Goal: Information Seeking & Learning: Learn about a topic

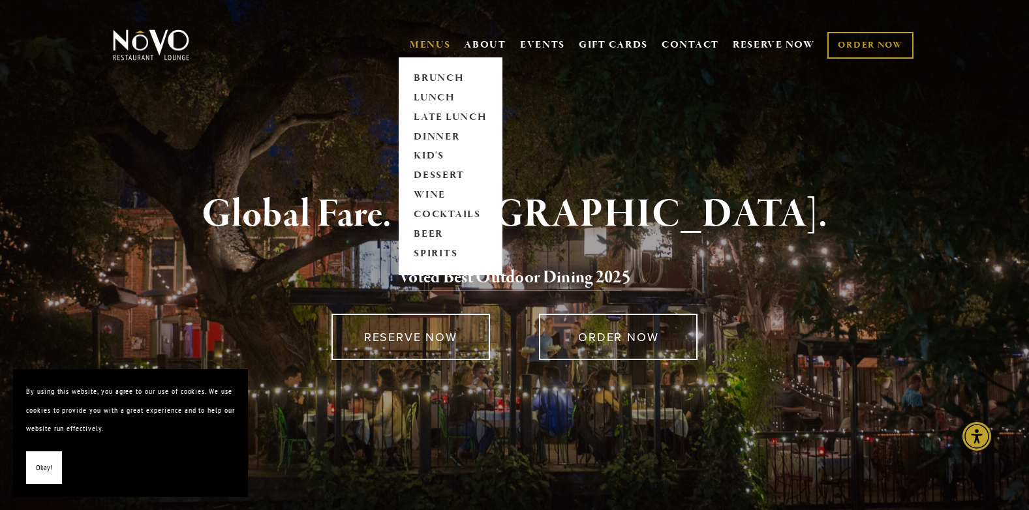
click at [431, 46] on link "MENUS" at bounding box center [430, 44] width 41 height 13
click at [430, 132] on link "DINNER" at bounding box center [451, 137] width 82 height 20
click at [433, 211] on link "COCKTAILS" at bounding box center [451, 215] width 82 height 20
click at [429, 197] on link "WINE" at bounding box center [451, 196] width 82 height 20
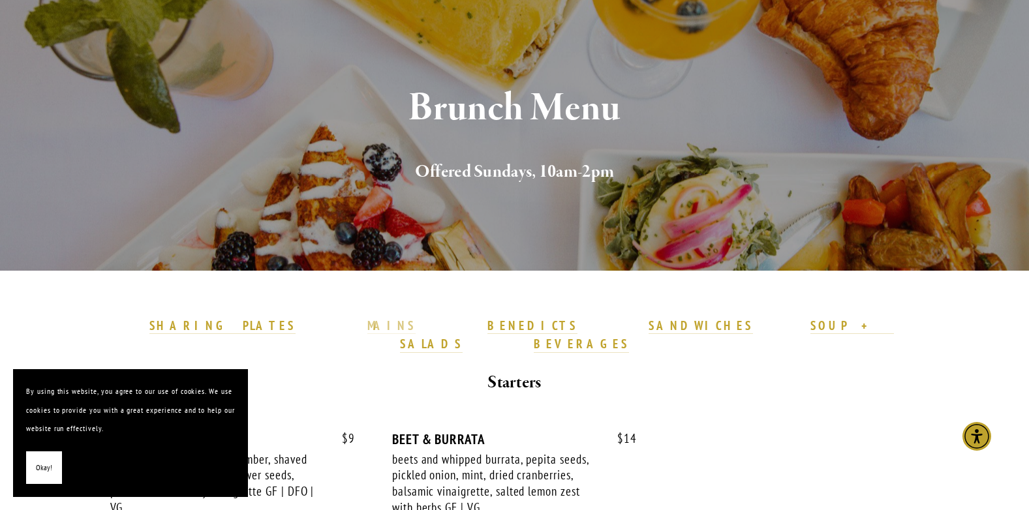
click at [402, 330] on strong "MAINS" at bounding box center [391, 326] width 49 height 16
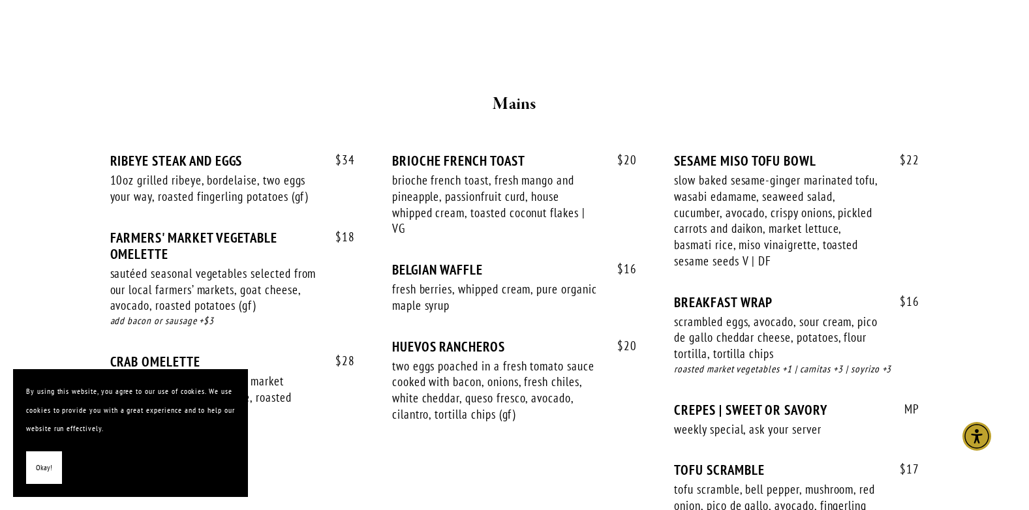
scroll to position [1058, 0]
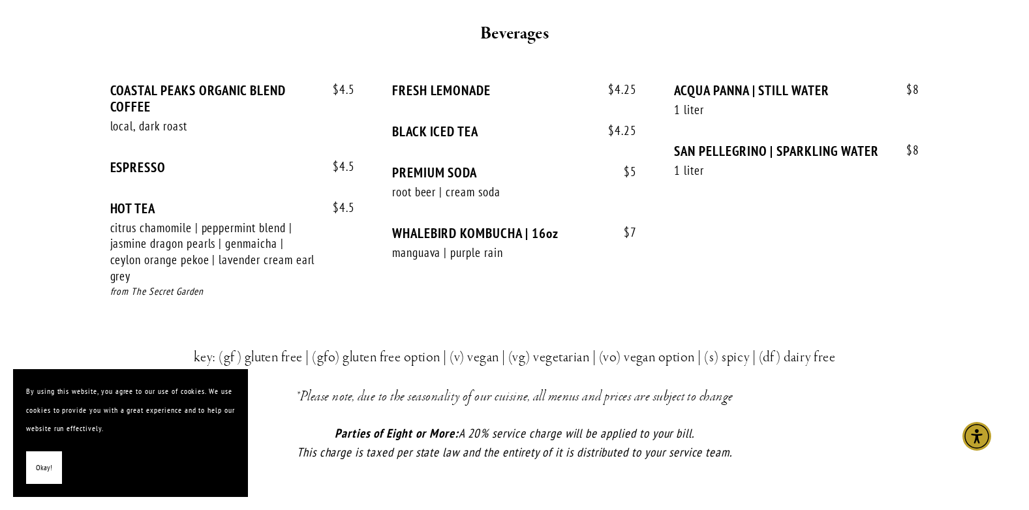
scroll to position [2609, 0]
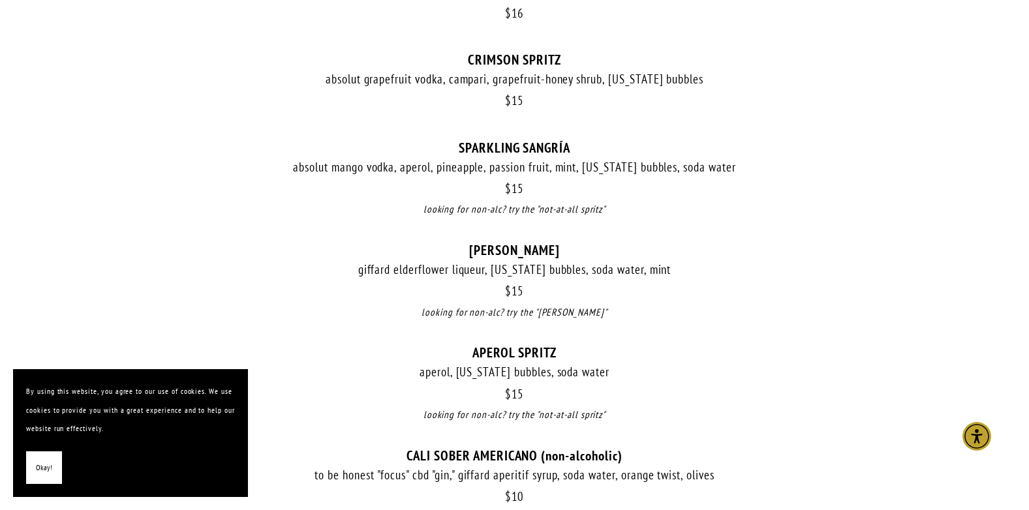
scroll to position [1304, 0]
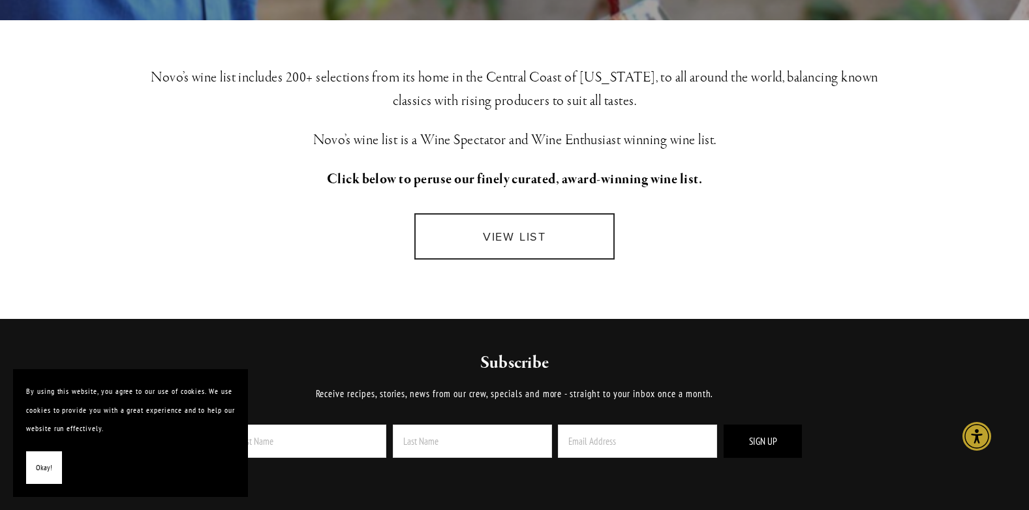
scroll to position [326, 0]
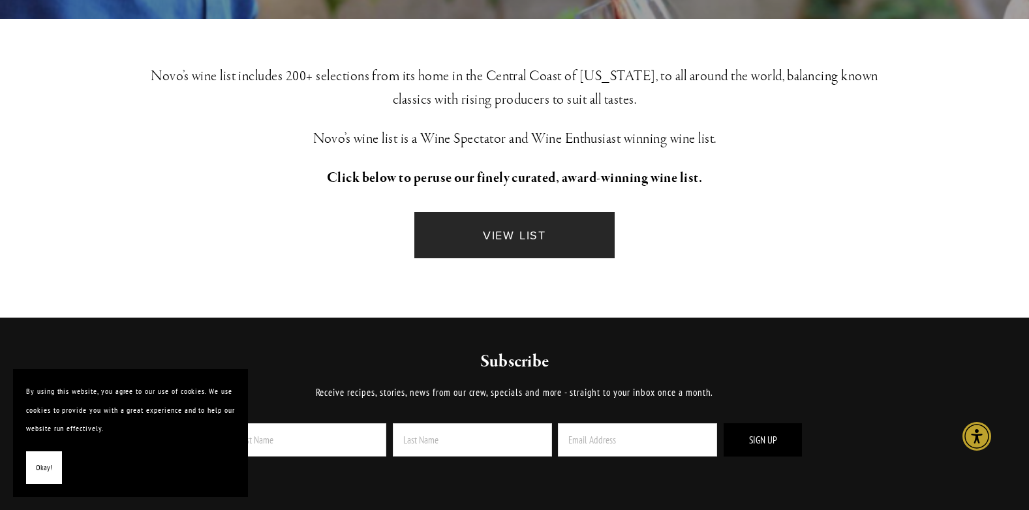
click at [498, 233] on link "VIEW LIST" at bounding box center [514, 235] width 200 height 46
